Goal: Check status: Check status

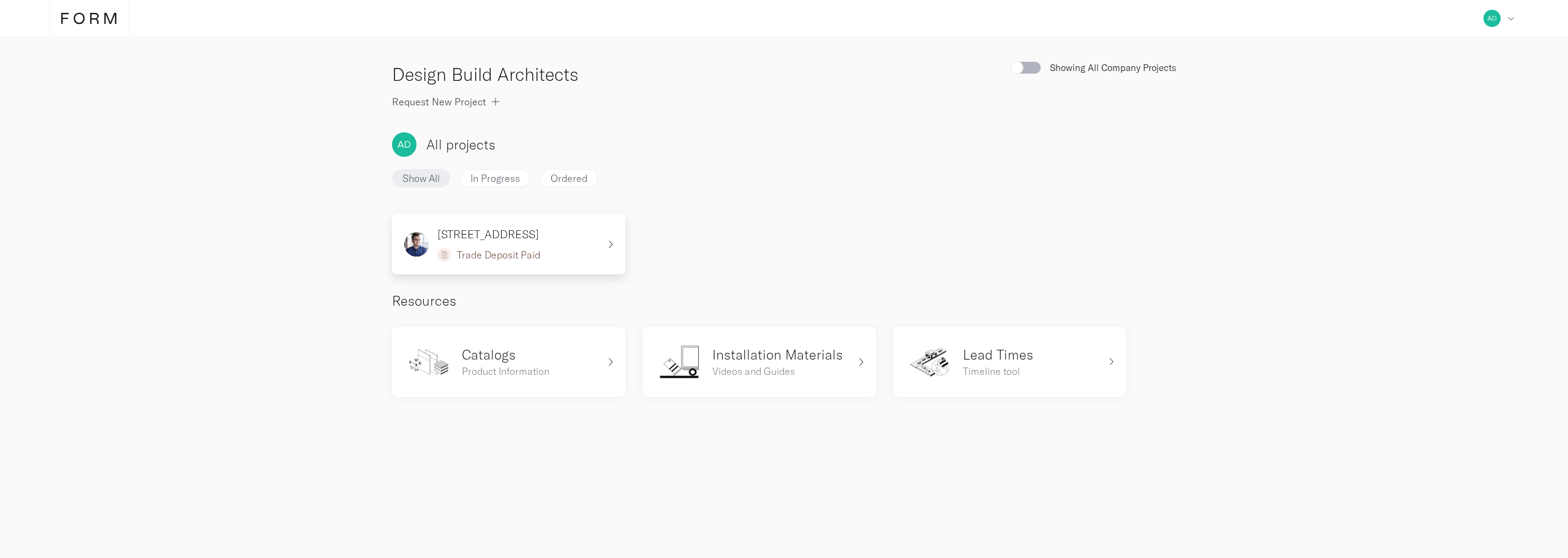
click at [556, 253] on div "[STREET_ADDRESS] Trade Deposit Paid" at bounding box center [501, 244] width 195 height 36
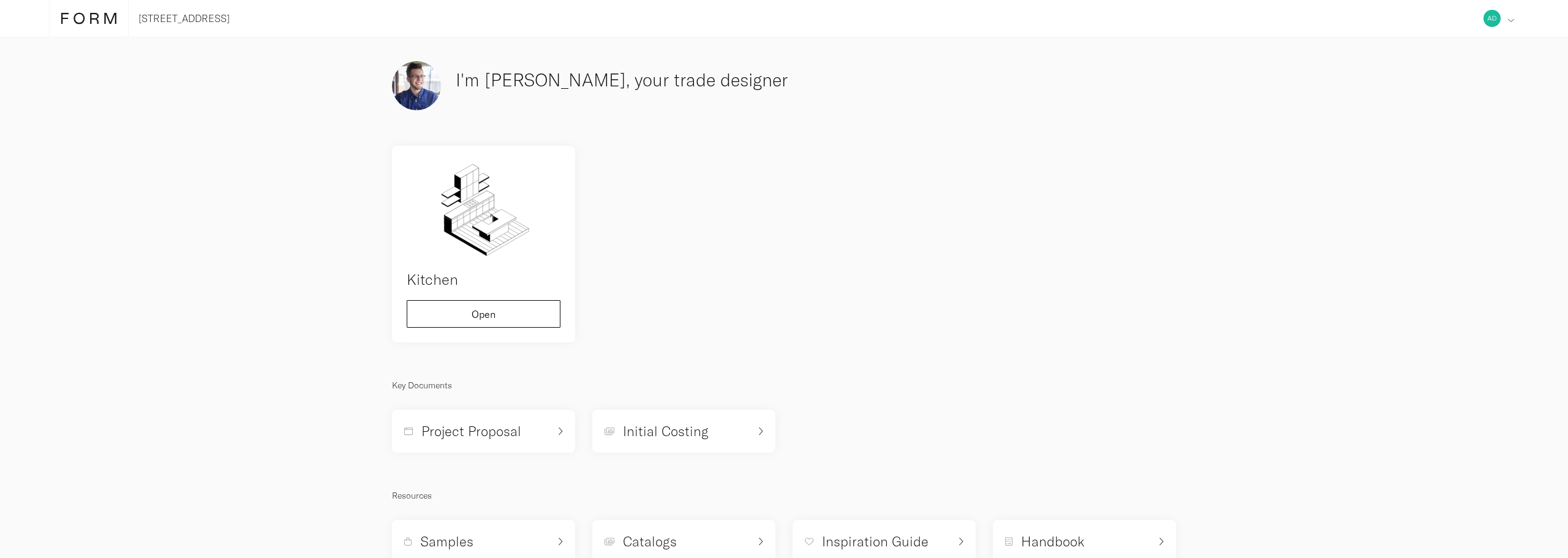
click at [1514, 21] on div "Address Collaborators Company Information Profile Deposits Log out" at bounding box center [1498, 18] width 40 height 37
click at [1332, 151] on div "[STREET_ADDRESS] Address Collaborators Company Information Profile Deposits Log…" at bounding box center [784, 323] width 1568 height 646
click at [412, 86] on img at bounding box center [416, 85] width 49 height 49
click at [485, 319] on button "Open" at bounding box center [483, 311] width 153 height 28
